Goal: Task Accomplishment & Management: Complete application form

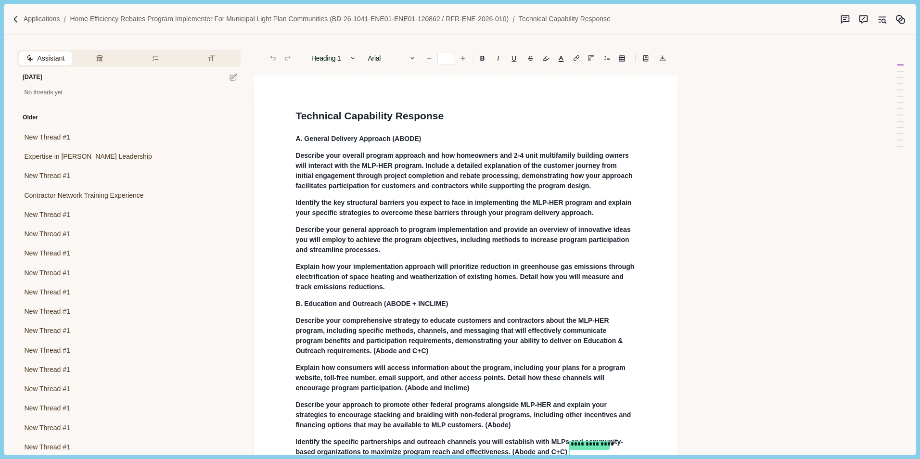
click at [425, 168] on span "Describe your overall program approach and how homeowners and 2-4 unit multifam…" at bounding box center [465, 171] width 339 height 38
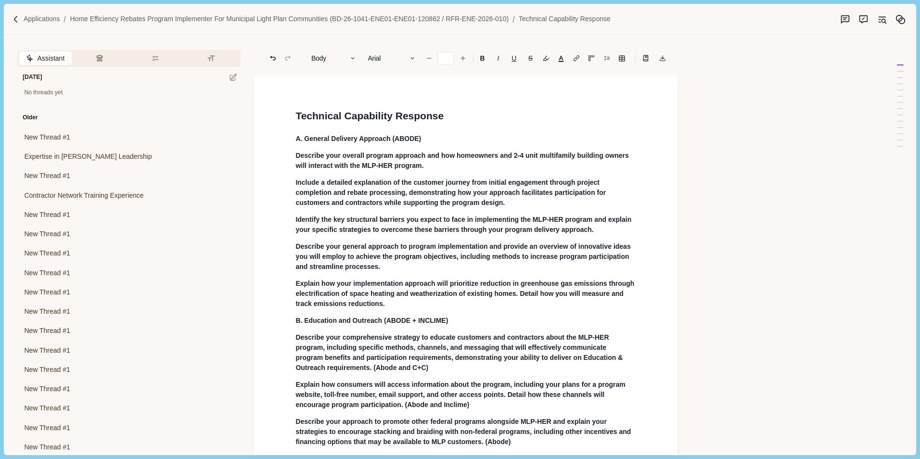
click at [598, 231] on p "Identify the key structural barriers you expect to face in implementing the MLP…" at bounding box center [466, 225] width 341 height 20
type input "**"
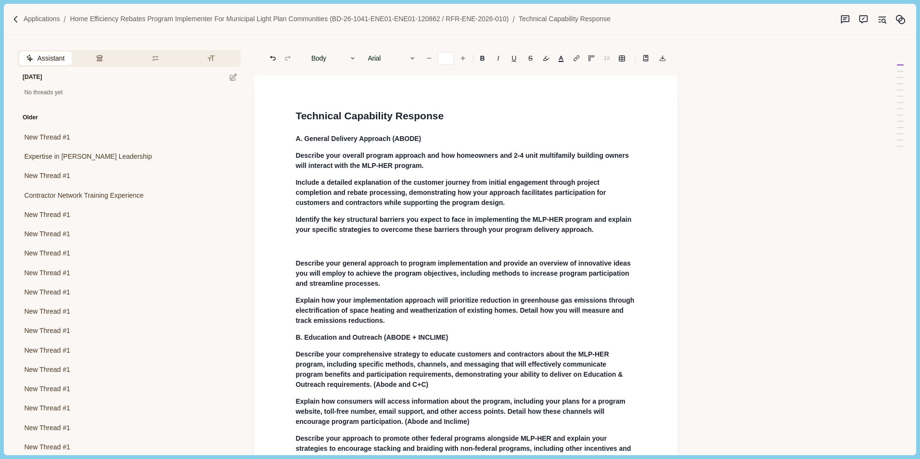
click at [608, 58] on icon "Line height" at bounding box center [607, 58] width 6 height 6
click at [608, 57] on div "Single 1.5 Double" at bounding box center [606, 57] width 13 height 13
click at [355, 55] on icon "button" at bounding box center [352, 58] width 7 height 7
click at [355, 55] on div "Body Heading 1 Heading 2 Heading 3 Heading 4 Body" at bounding box center [334, 57] width 55 height 13
click at [318, 245] on p at bounding box center [466, 247] width 341 height 10
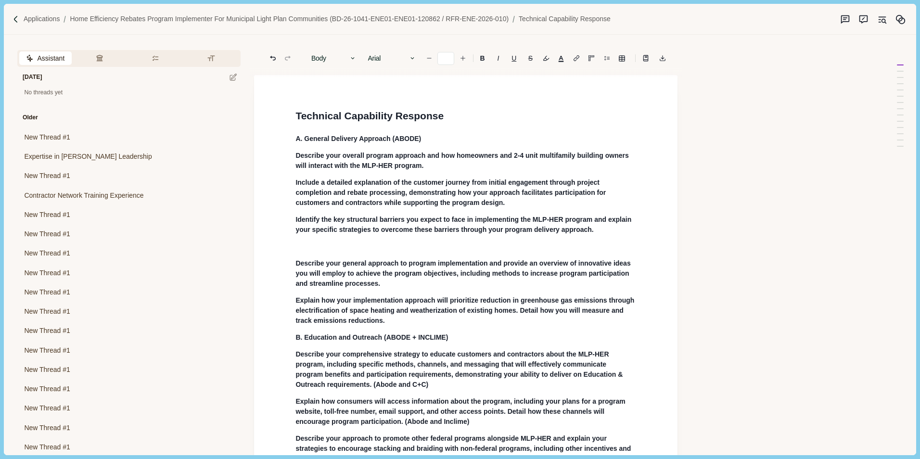
click at [307, 51] on button "Body" at bounding box center [334, 57] width 55 height 13
click at [306, 246] on p at bounding box center [466, 247] width 341 height 10
click at [333, 244] on p at bounding box center [466, 247] width 341 height 10
type input "**"
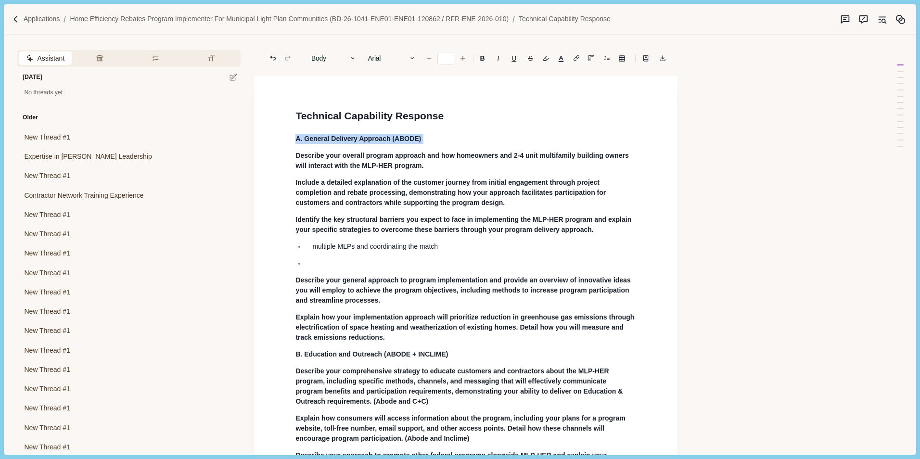
drag, startPoint x: 297, startPoint y: 140, endPoint x: 431, endPoint y: 136, distance: 134.3
click at [431, 136] on p "A. General Delivery Approach (ABODE)" at bounding box center [466, 139] width 341 height 10
click at [449, 57] on input "number" at bounding box center [445, 58] width 17 height 13
click at [368, 134] on p "A. General Delivery Approach (ABODE)" at bounding box center [466, 139] width 341 height 10
type input "**"
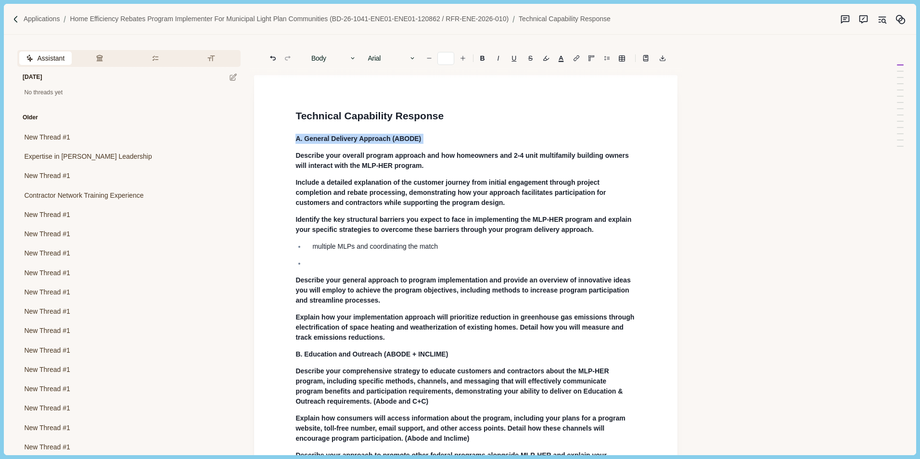
drag, startPoint x: 295, startPoint y: 139, endPoint x: 431, endPoint y: 139, distance: 136.2
